Goal: Check status: Check status

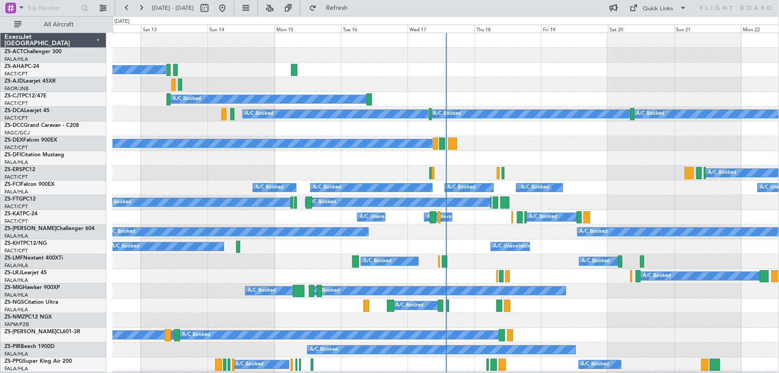
click at [568, 274] on div "A/C Booked" at bounding box center [445, 276] width 666 height 15
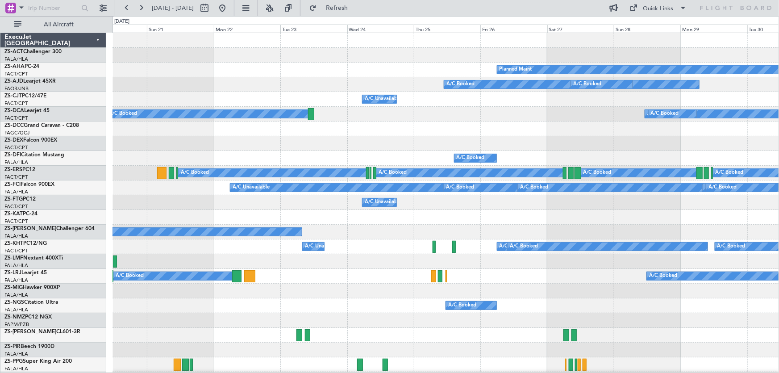
click at [0, 219] on html "[DATE] - [DATE] Refresh Quick Links All Aircraft Planned Maint A/C Booked A/C B…" at bounding box center [389, 186] width 779 height 373
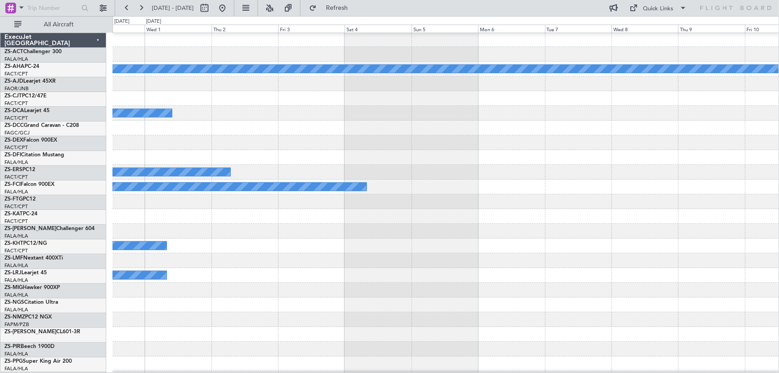
scroll to position [0, 0]
click at [0, 234] on html "[DATE] - [DATE] Refresh Quick Links All Aircraft Planned Maint A/C Booked A/C B…" at bounding box center [389, 186] width 779 height 373
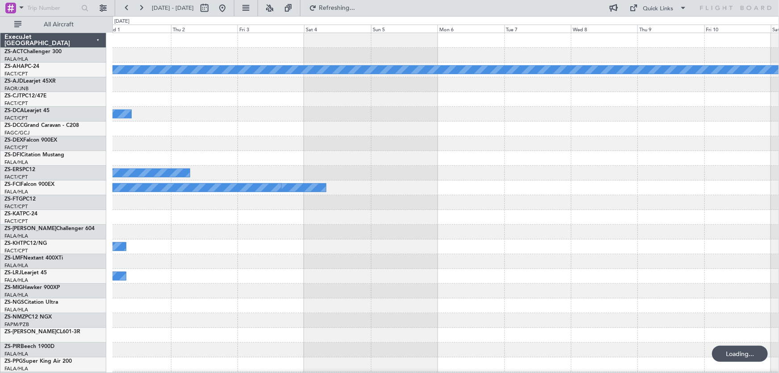
scroll to position [0, 0]
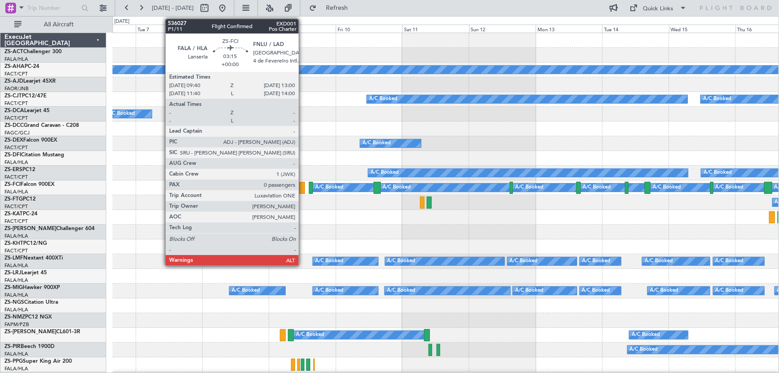
click at [303, 190] on div at bounding box center [299, 188] width 9 height 12
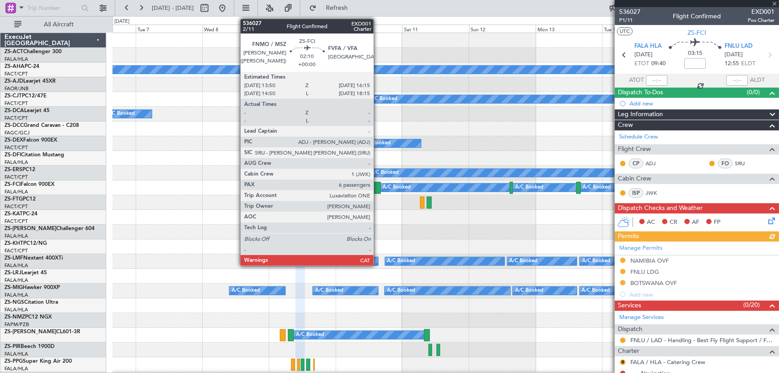
click at [378, 191] on div at bounding box center [377, 188] width 7 height 12
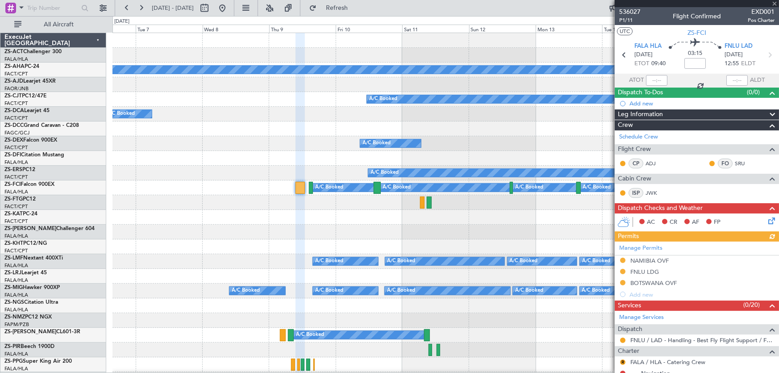
click at [378, 191] on div at bounding box center [377, 188] width 7 height 12
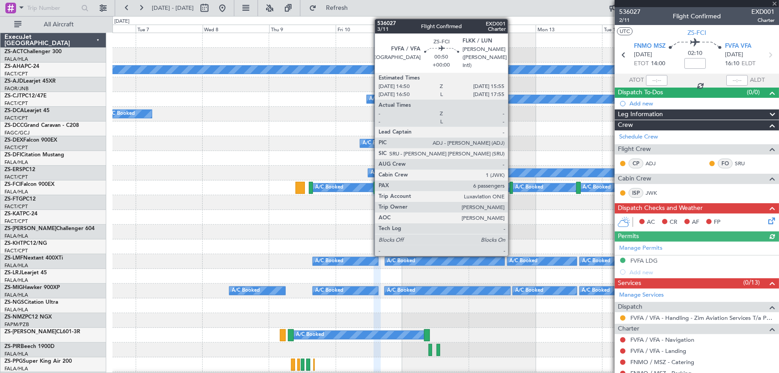
click at [512, 191] on div at bounding box center [511, 188] width 3 height 12
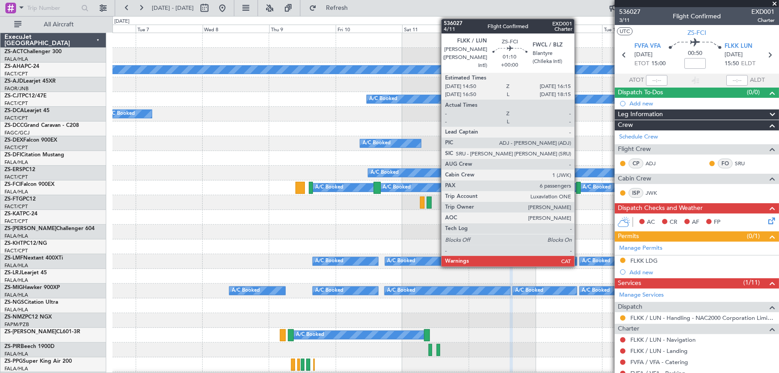
click at [578, 187] on div at bounding box center [578, 188] width 4 height 12
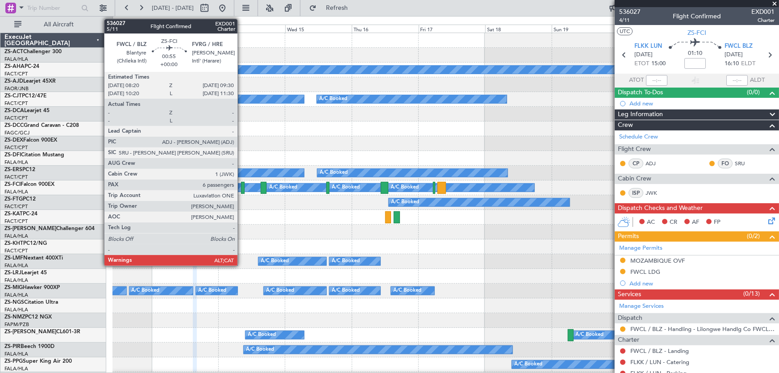
click at [241, 187] on div at bounding box center [243, 188] width 4 height 12
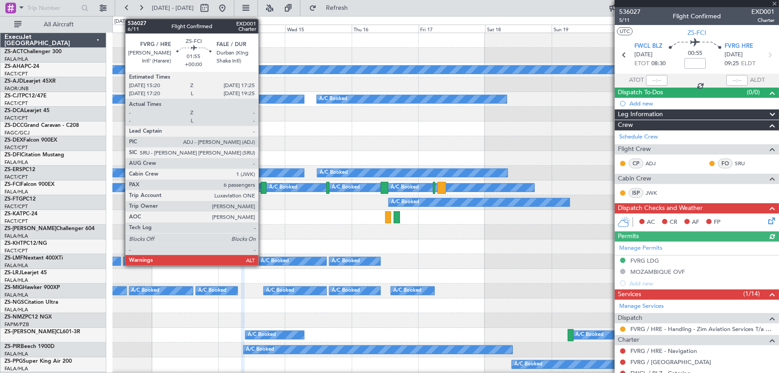
click at [262, 192] on div at bounding box center [264, 188] width 6 height 12
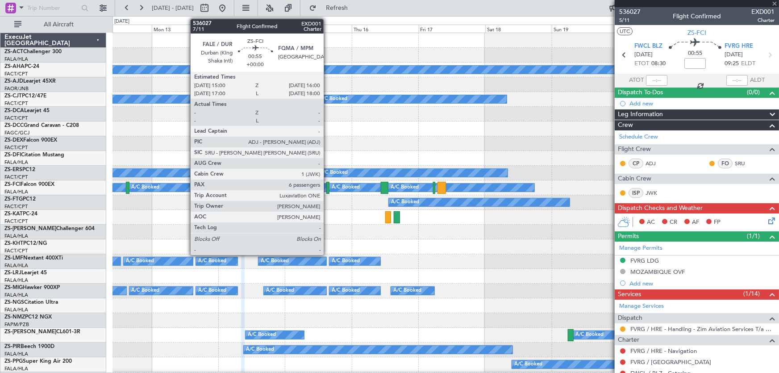
click at [328, 189] on div at bounding box center [327, 188] width 3 height 12
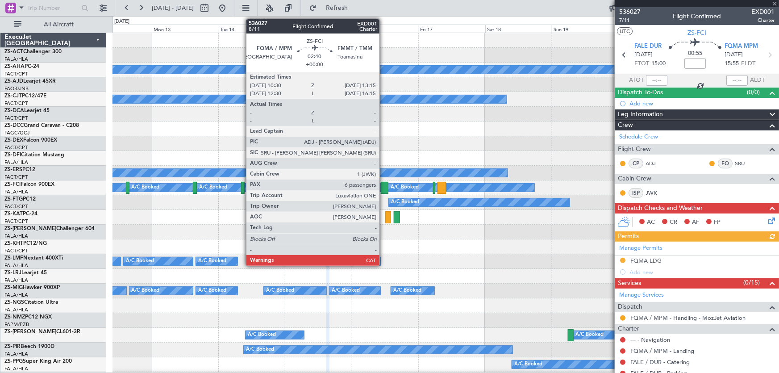
click at [383, 186] on div at bounding box center [385, 188] width 8 height 12
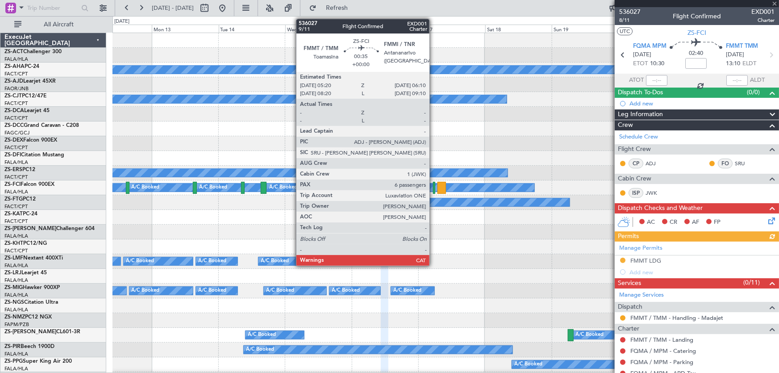
click at [433, 188] on div at bounding box center [434, 188] width 3 height 12
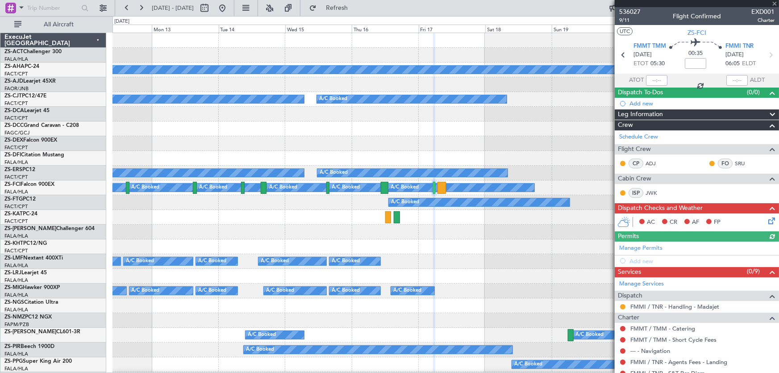
click at [772, 3] on div at bounding box center [697, 3] width 164 height 7
click at [775, 4] on span at bounding box center [774, 4] width 9 height 8
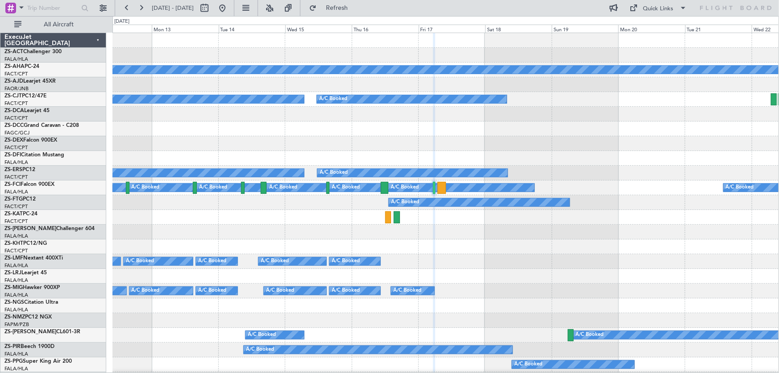
type input "0"
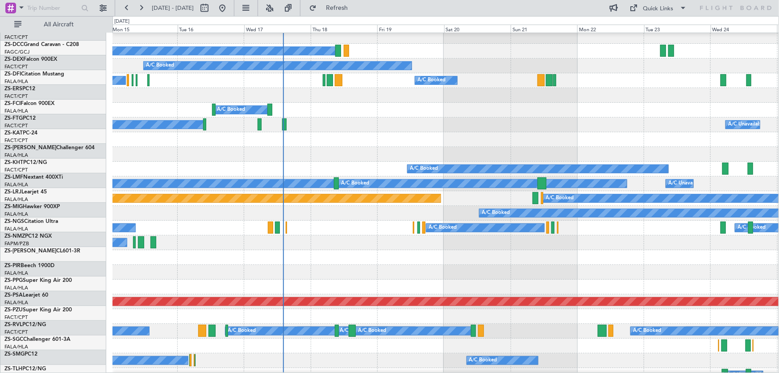
scroll to position [284, 0]
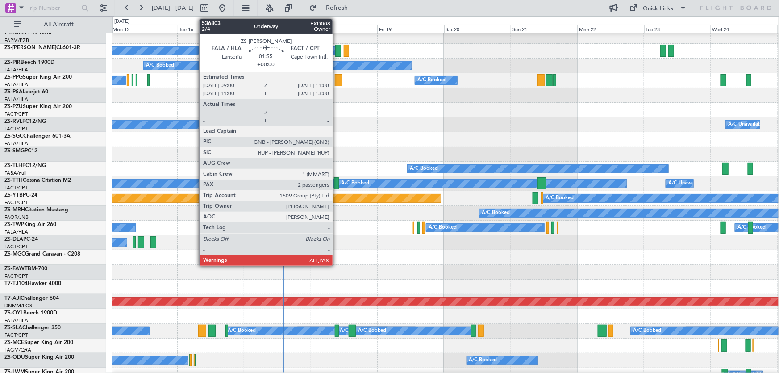
click at [336, 52] on div at bounding box center [338, 51] width 6 height 12
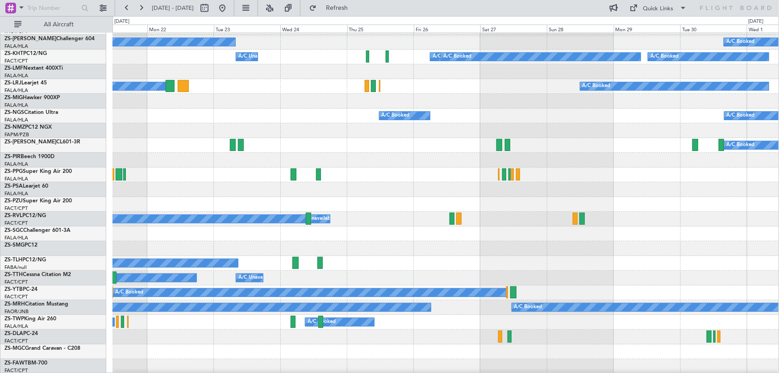
scroll to position [182, 0]
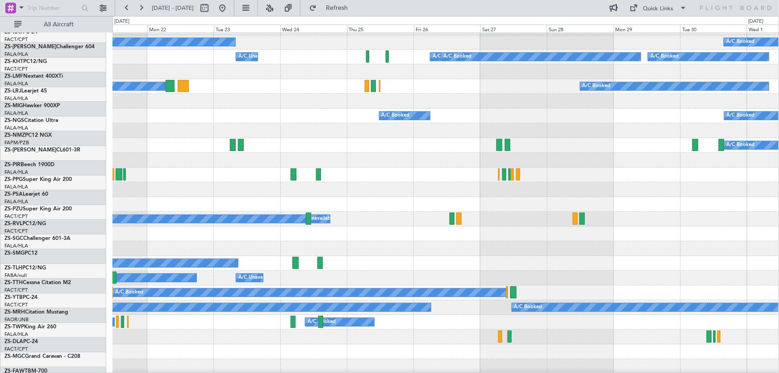
click at [144, 197] on div "A/C Booked A/C Booked" at bounding box center [445, 189] width 666 height 15
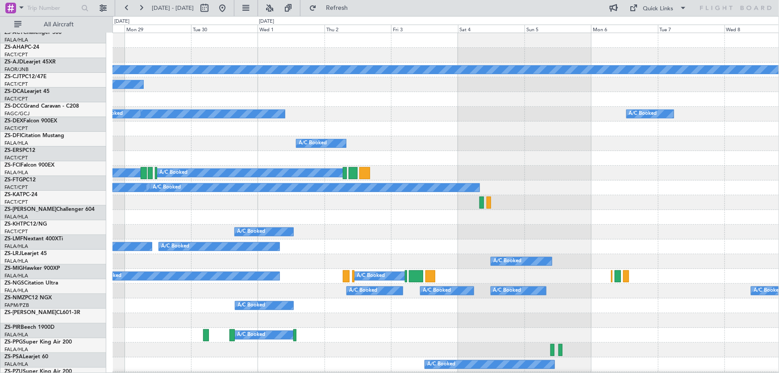
scroll to position [0, 0]
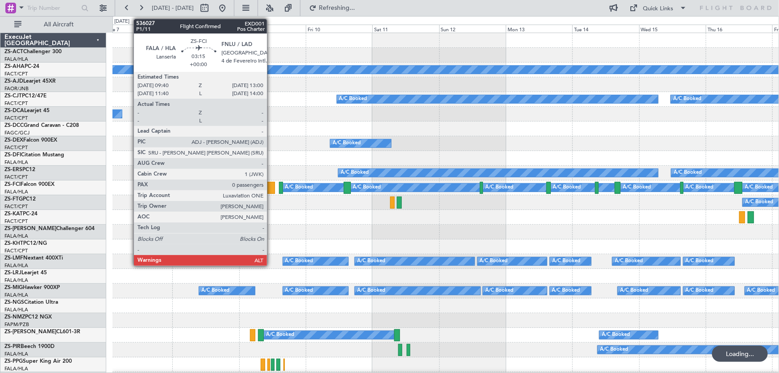
click at [271, 191] on div at bounding box center [270, 188] width 9 height 12
